Goal: Task Accomplishment & Management: Manage account settings

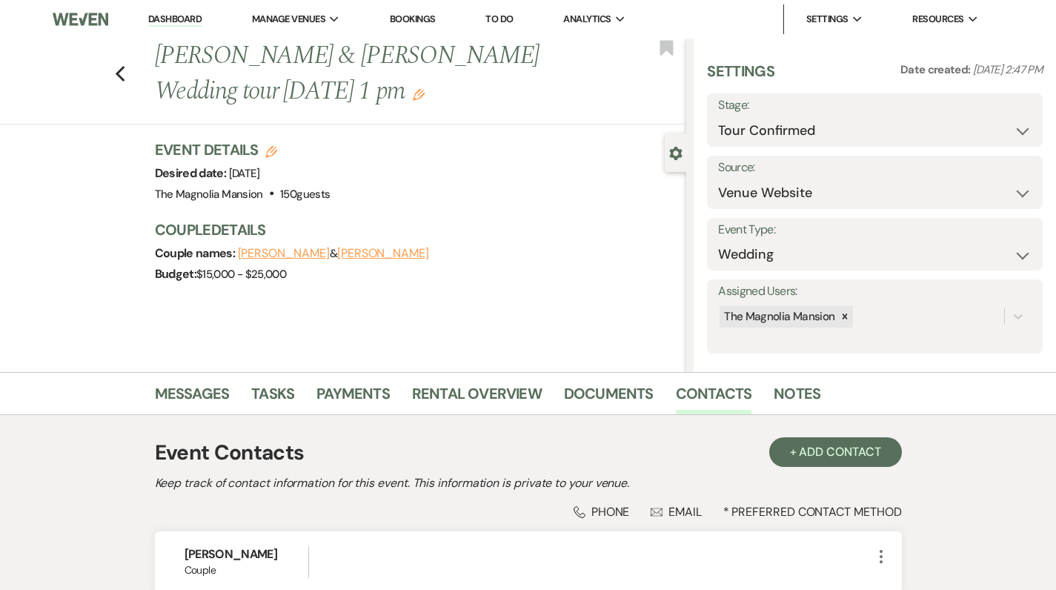
select select "4"
select select "5"
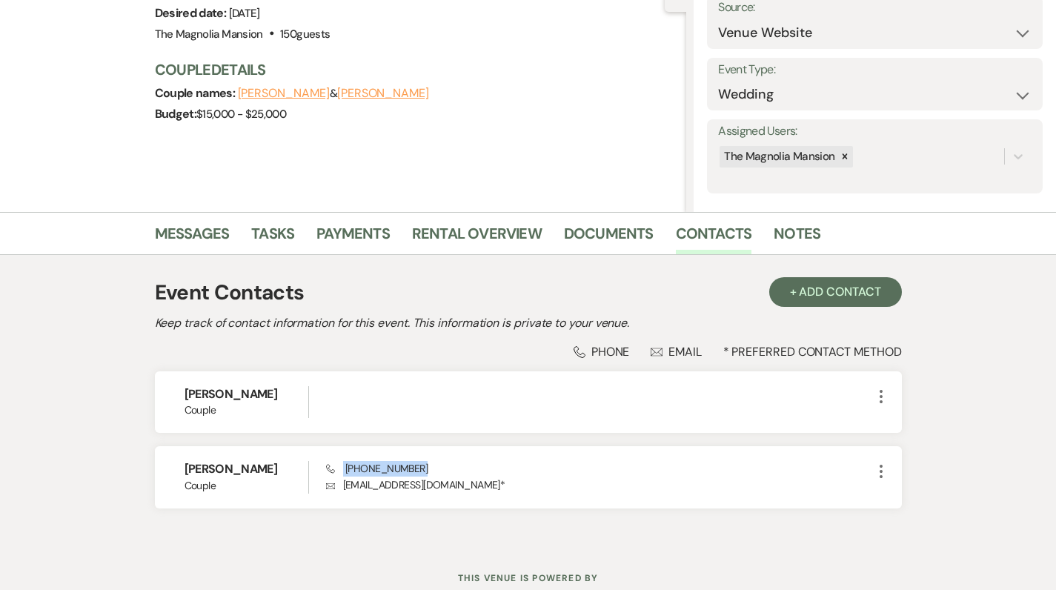
click at [792, 234] on link "Notes" at bounding box center [797, 238] width 47 height 33
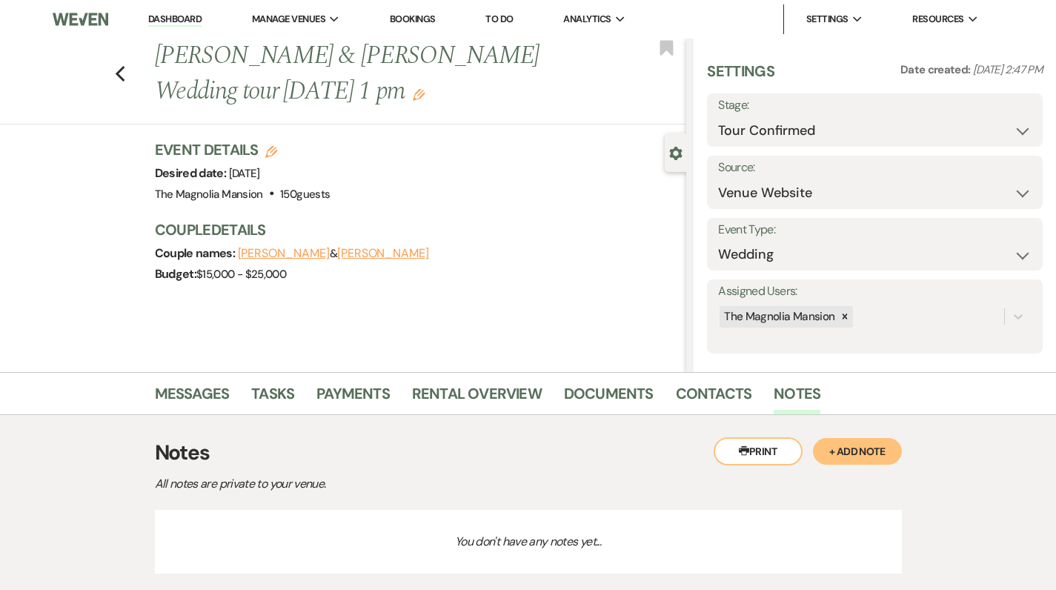
click at [862, 443] on button "+ Add Note" at bounding box center [857, 451] width 89 height 27
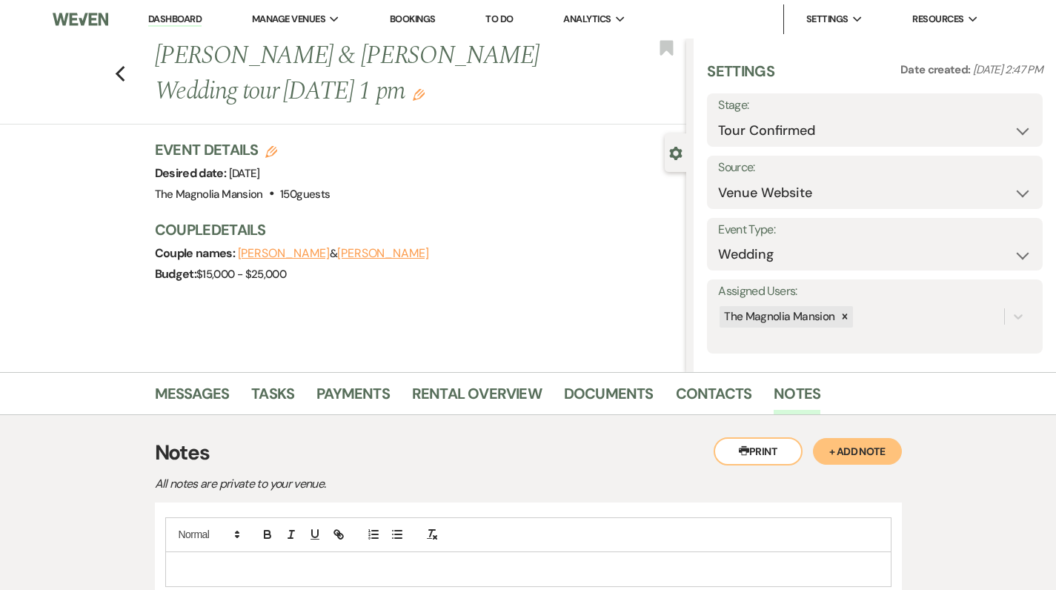
click at [302, 565] on p at bounding box center [528, 569] width 703 height 16
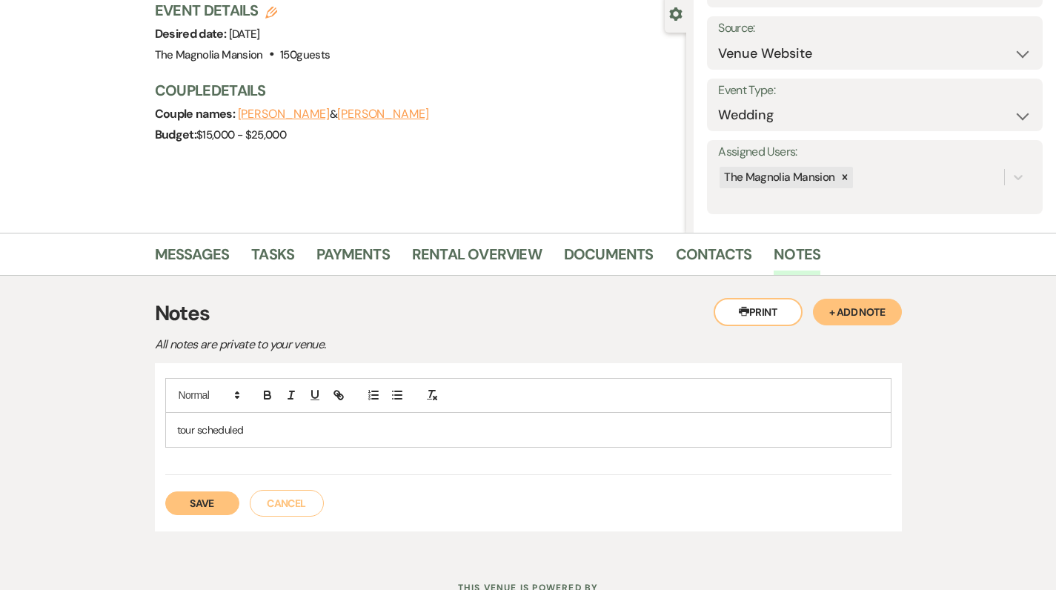
scroll to position [142, 0]
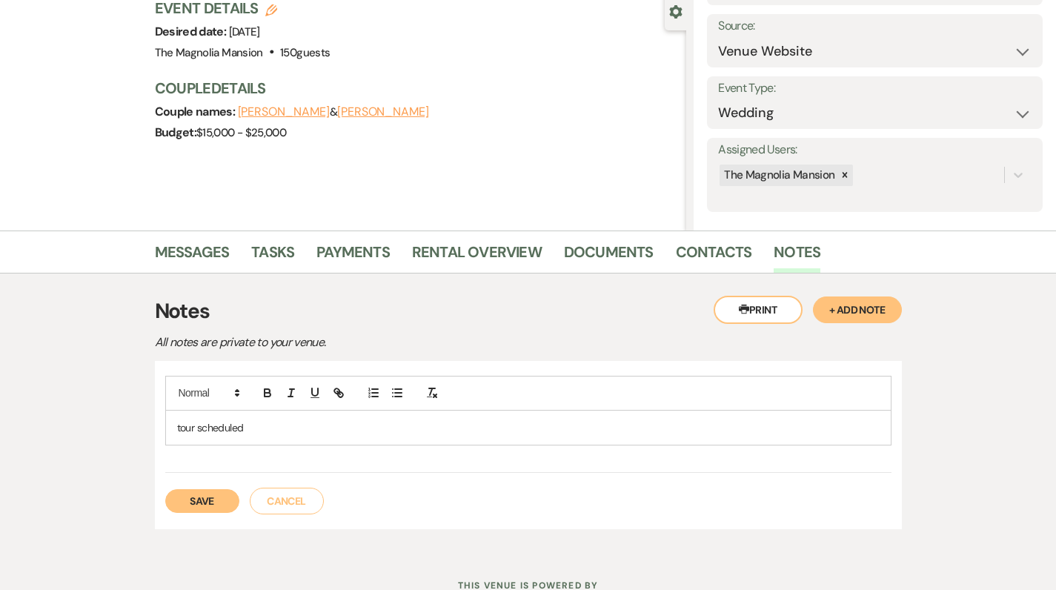
drag, startPoint x: 515, startPoint y: 526, endPoint x: 364, endPoint y: 523, distance: 151.2
click at [511, 526] on div "tour scheduled Save Cancel" at bounding box center [528, 445] width 747 height 168
click at [199, 504] on button "Save" at bounding box center [202, 501] width 74 height 24
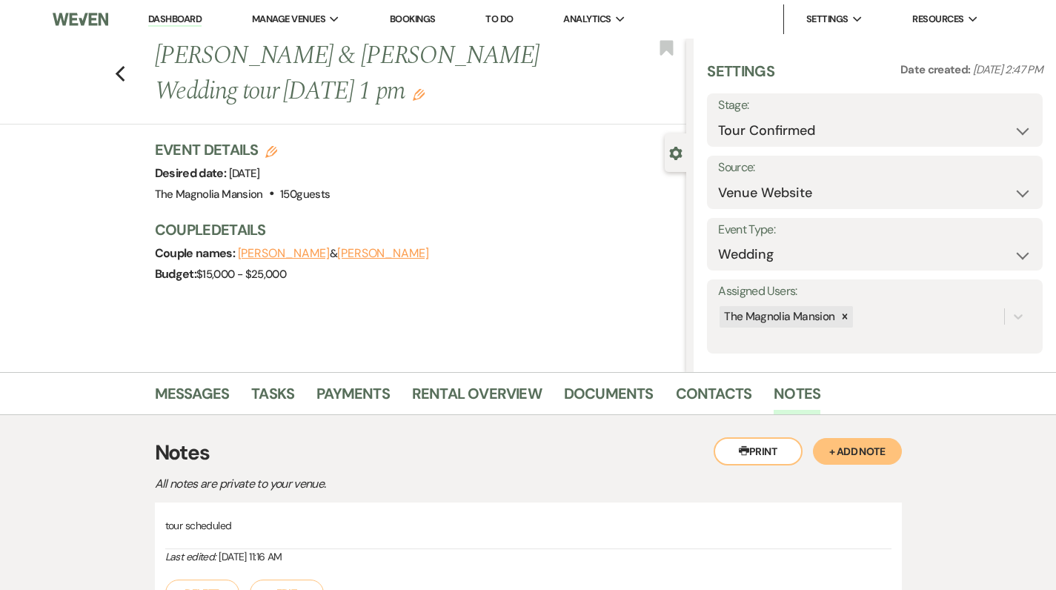
scroll to position [-1, 0]
click at [311, 491] on p "All notes are private to your venue." at bounding box center [414, 483] width 519 height 19
click at [125, 76] on use "button" at bounding box center [120, 74] width 10 height 16
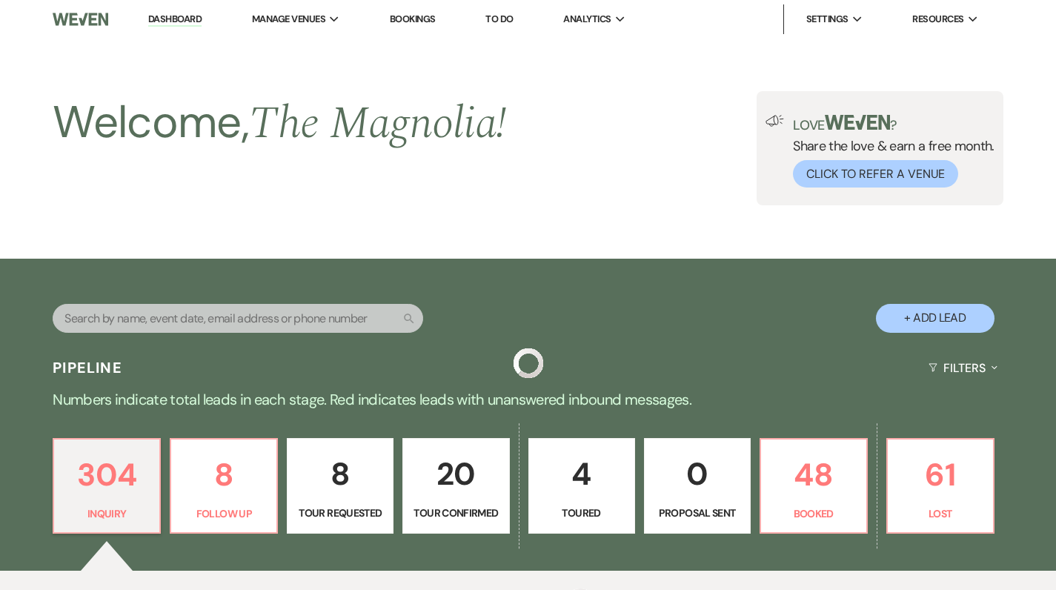
click at [125, 506] on p "Inquiry" at bounding box center [106, 514] width 87 height 16
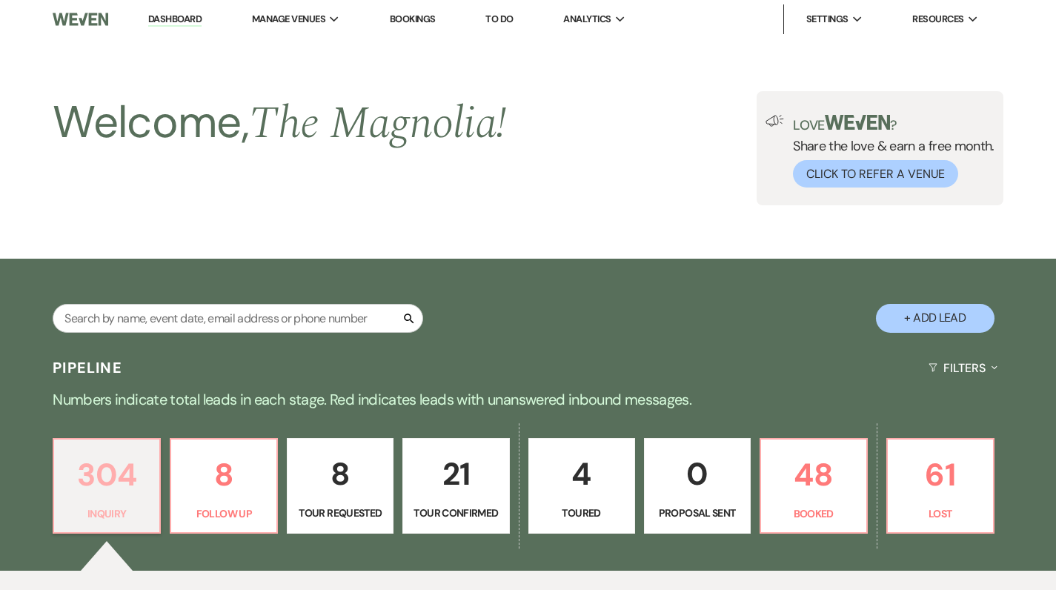
click at [131, 506] on p "Inquiry" at bounding box center [106, 514] width 87 height 16
click at [152, 313] on input "text" at bounding box center [238, 318] width 371 height 29
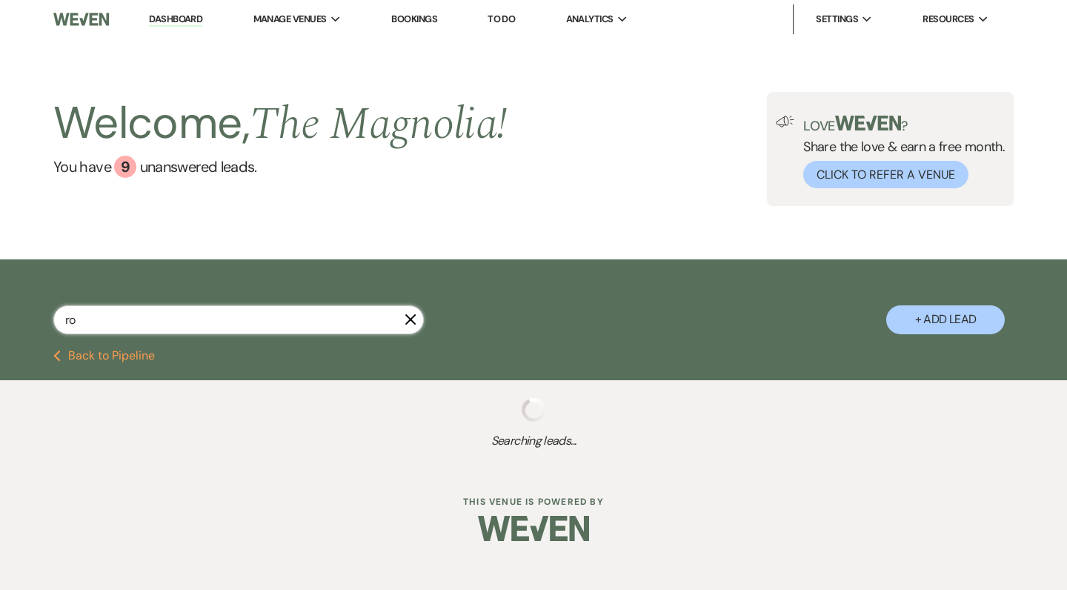
type input "rod"
select select "4"
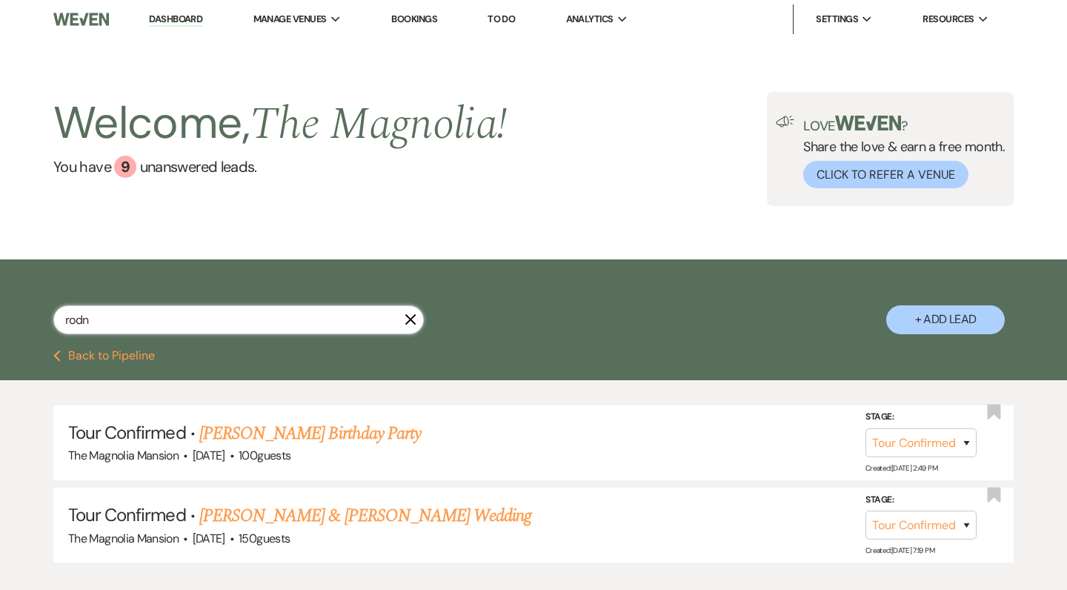
type input "rodne"
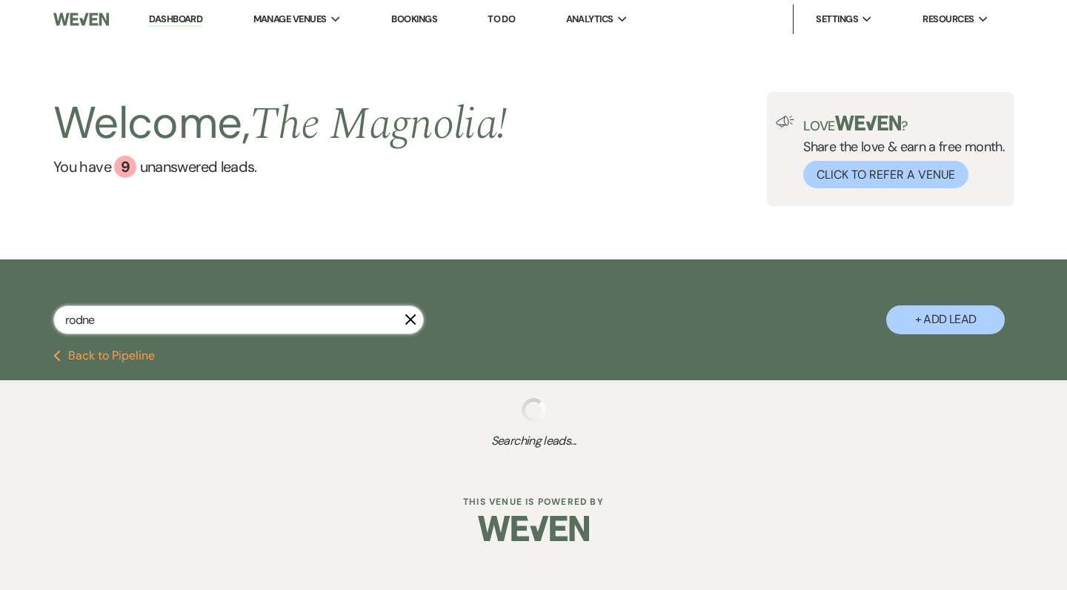
select select "4"
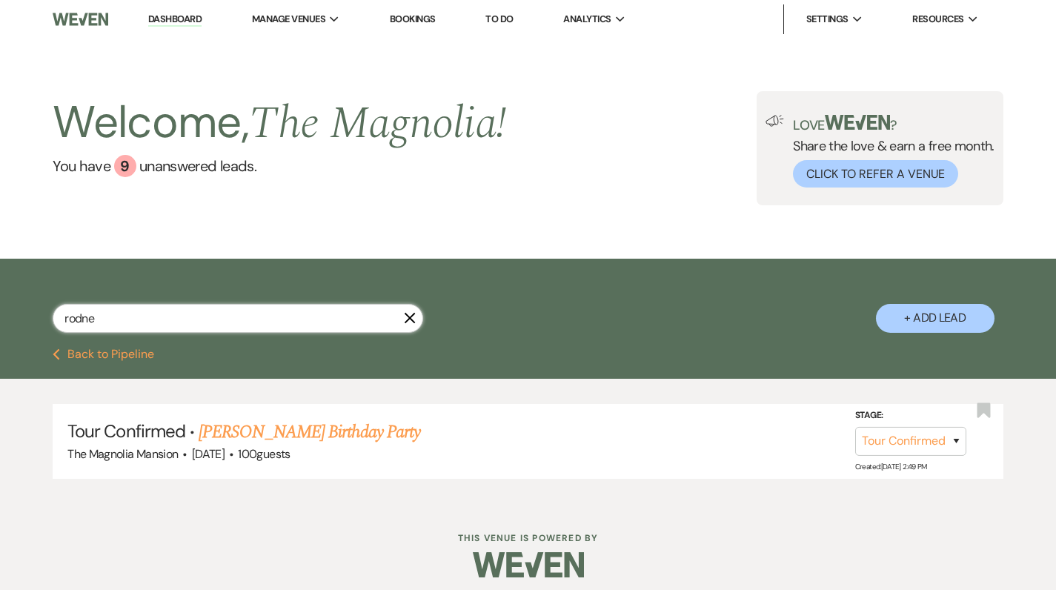
type input "[PERSON_NAME]"
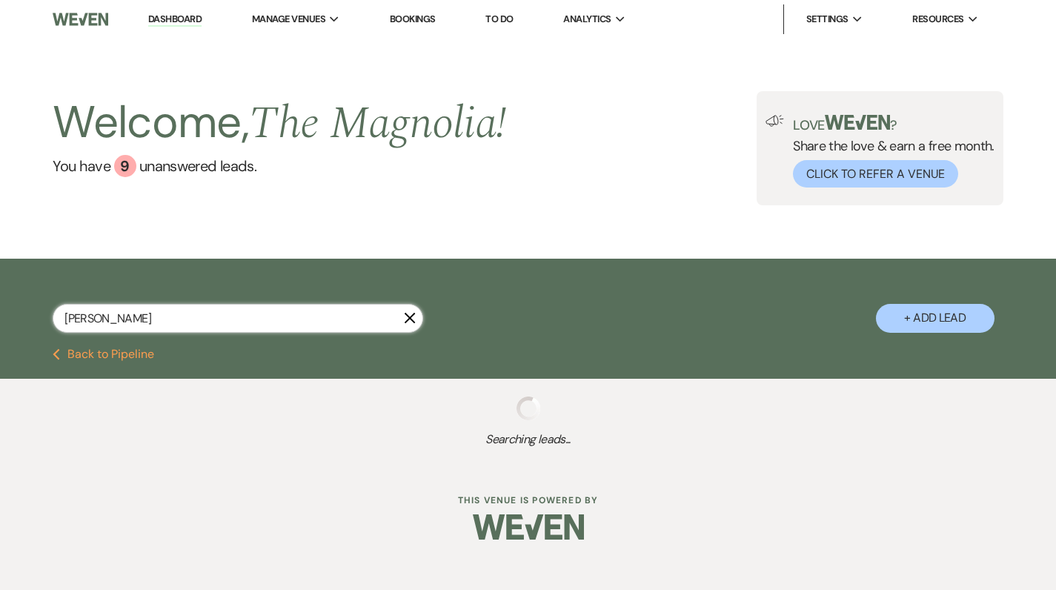
select select "4"
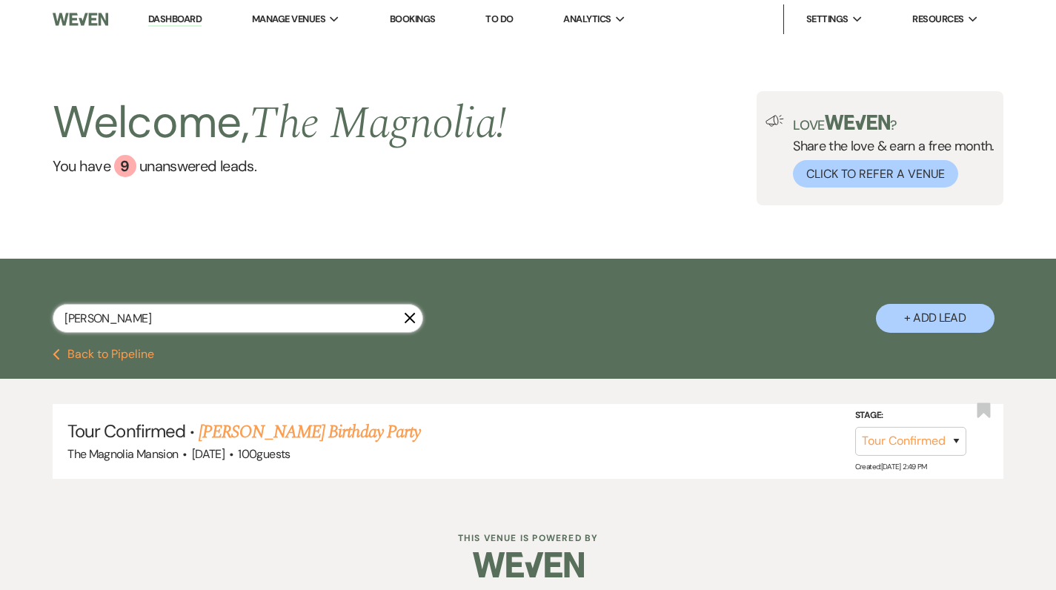
type input "[PERSON_NAME]"
select select "4"
click at [202, 442] on h5 "Tour Confirmed · [PERSON_NAME] Birthday Party" at bounding box center [527, 432] width 921 height 27
click at [255, 428] on link "[PERSON_NAME] Birthday Party" at bounding box center [310, 432] width 222 height 27
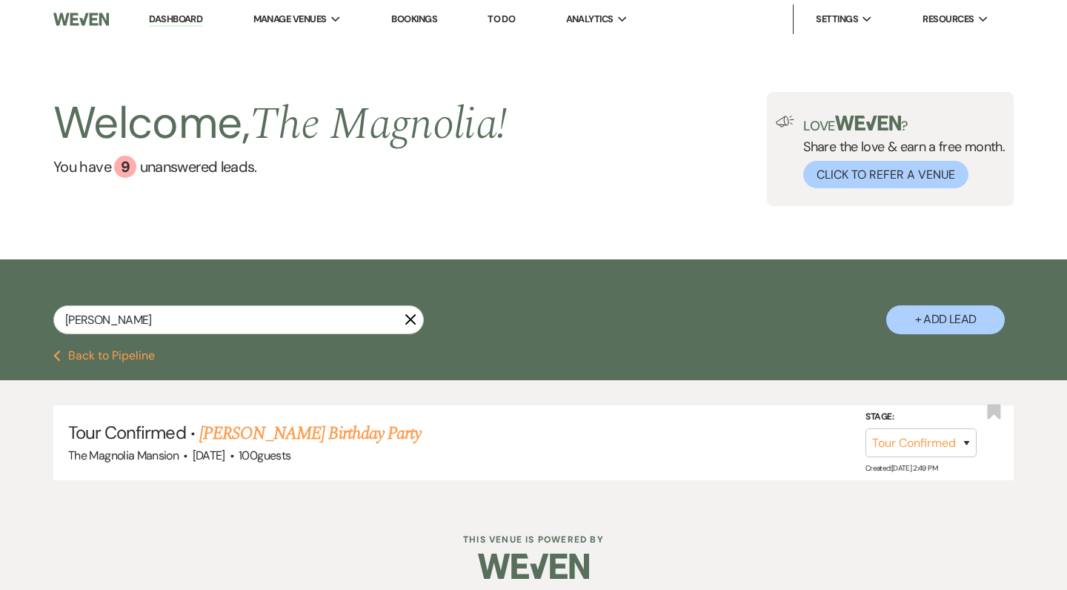
select select "4"
select select "5"
select select "4"
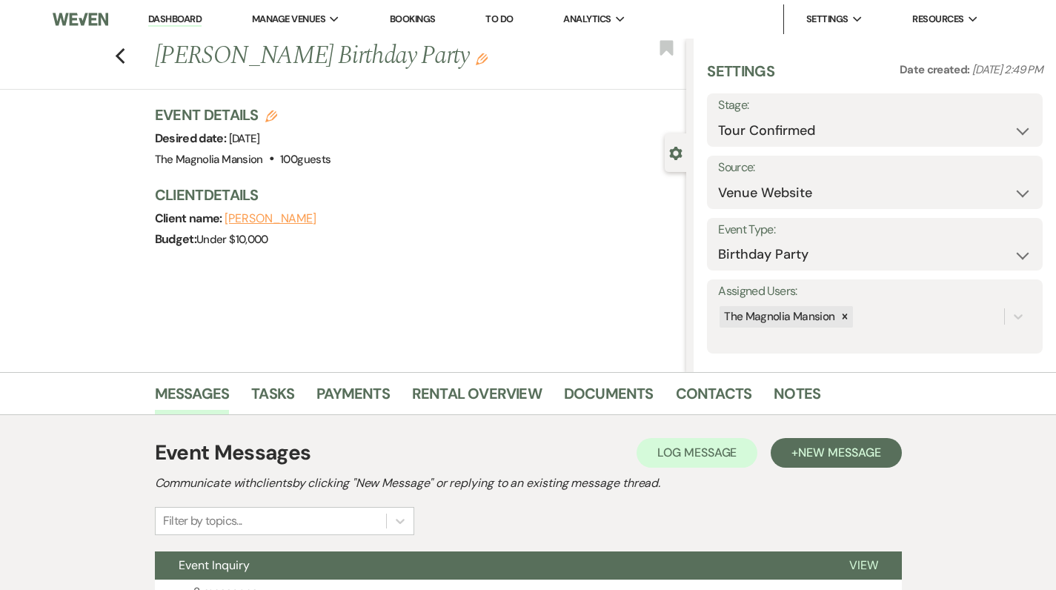
click at [488, 62] on icon "Edit" at bounding box center [482, 59] width 12 height 12
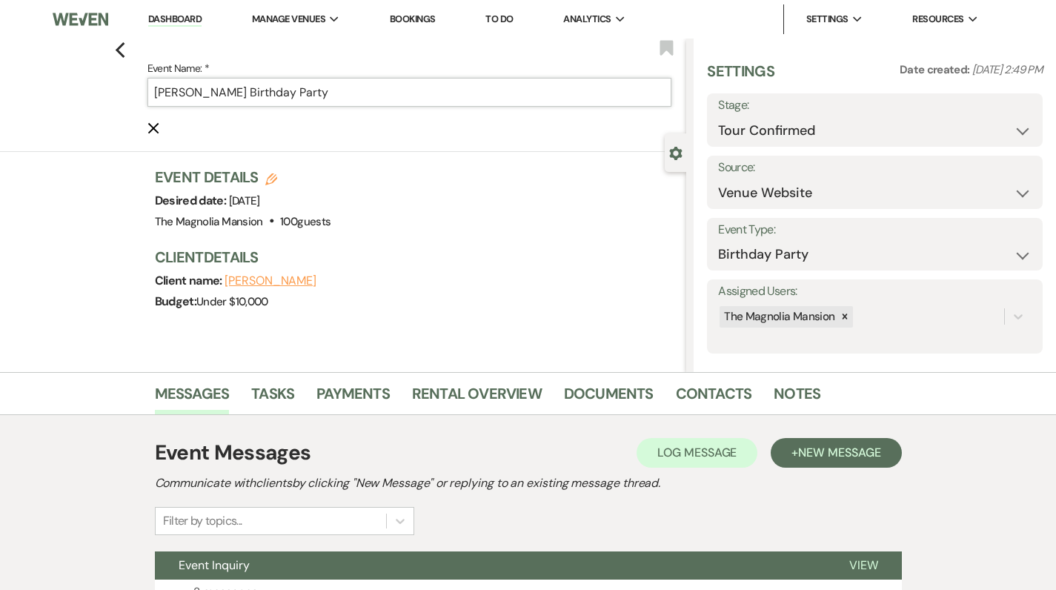
click at [440, 87] on input "[PERSON_NAME] Birthday Party" at bounding box center [410, 92] width 525 height 29
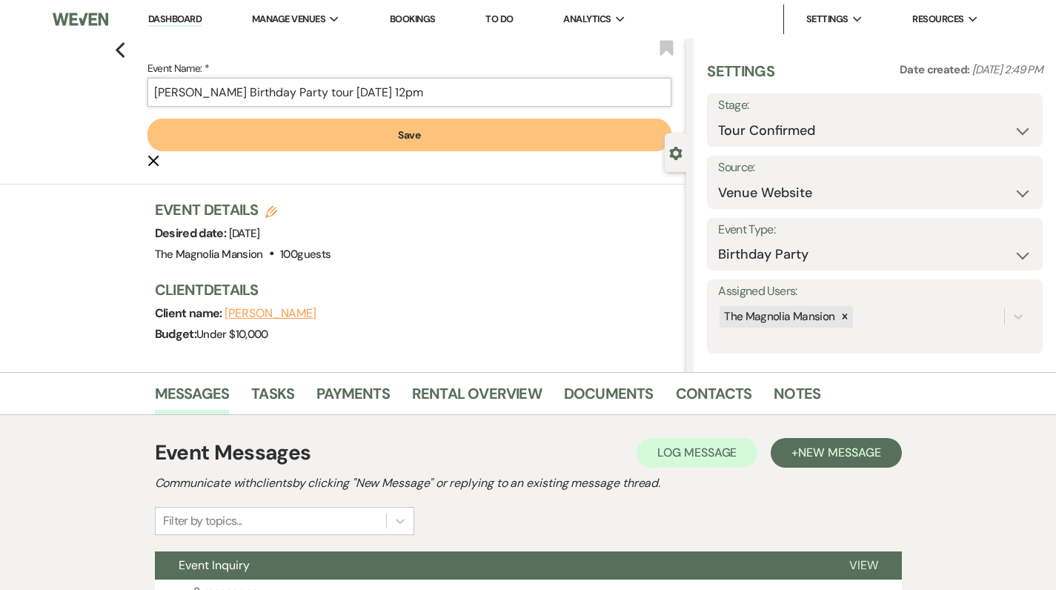
type input "[PERSON_NAME] Birthday Party tour [DATE] 12pm"
click at [418, 145] on button "Save" at bounding box center [410, 135] width 525 height 33
